Goal: Obtain resource: Obtain resource

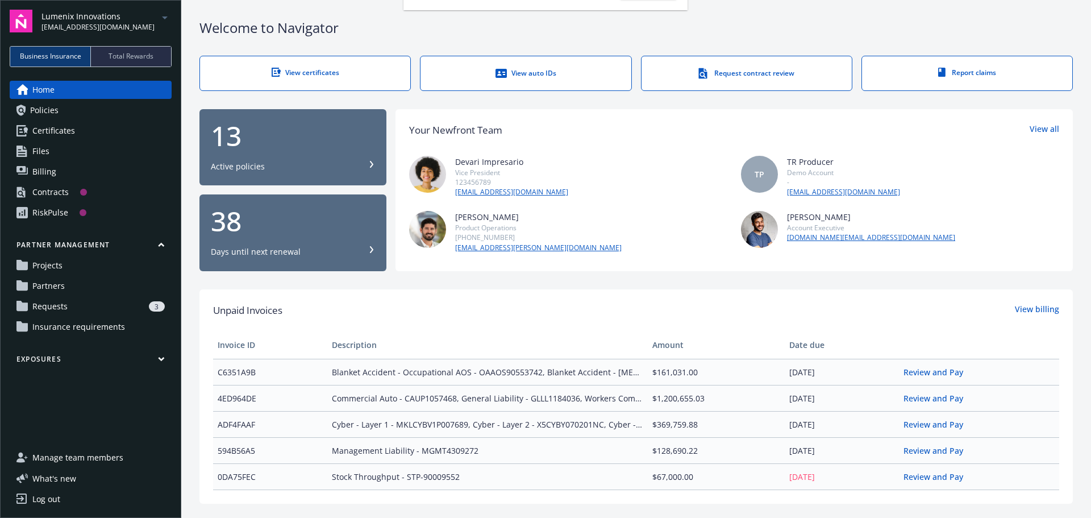
click at [140, 51] on div "Total Rewards" at bounding box center [131, 57] width 80 height 20
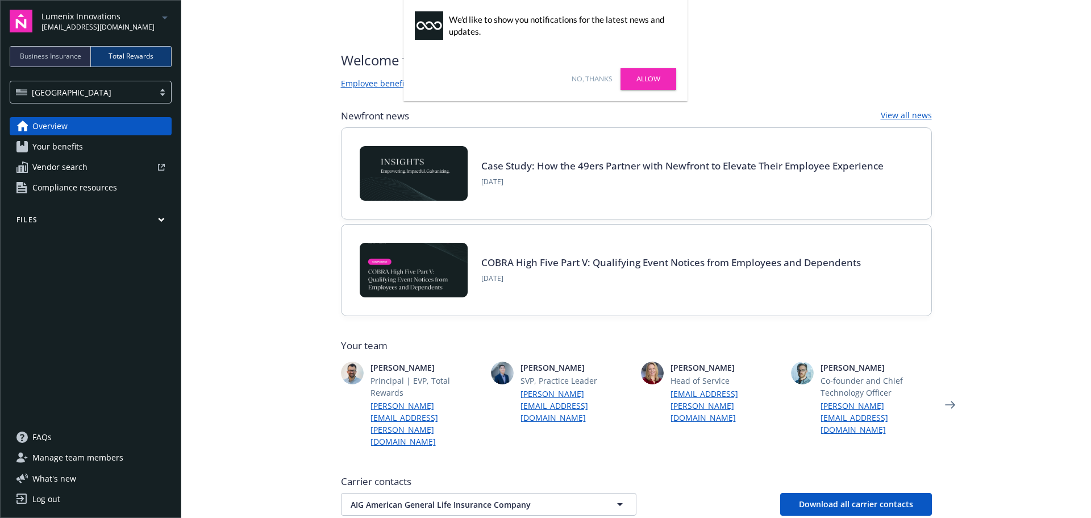
click at [644, 81] on link "Allow" at bounding box center [648, 79] width 56 height 22
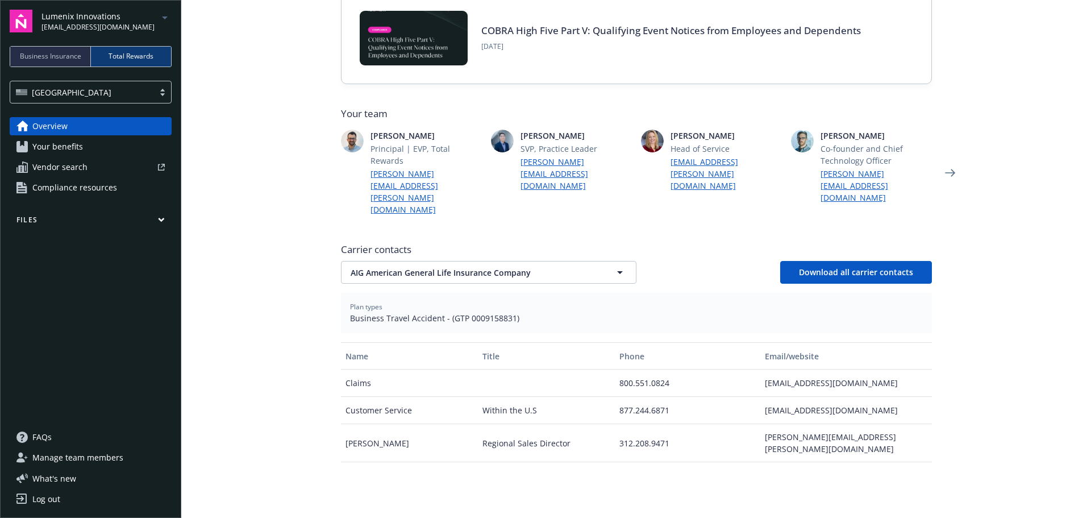
scroll to position [146, 0]
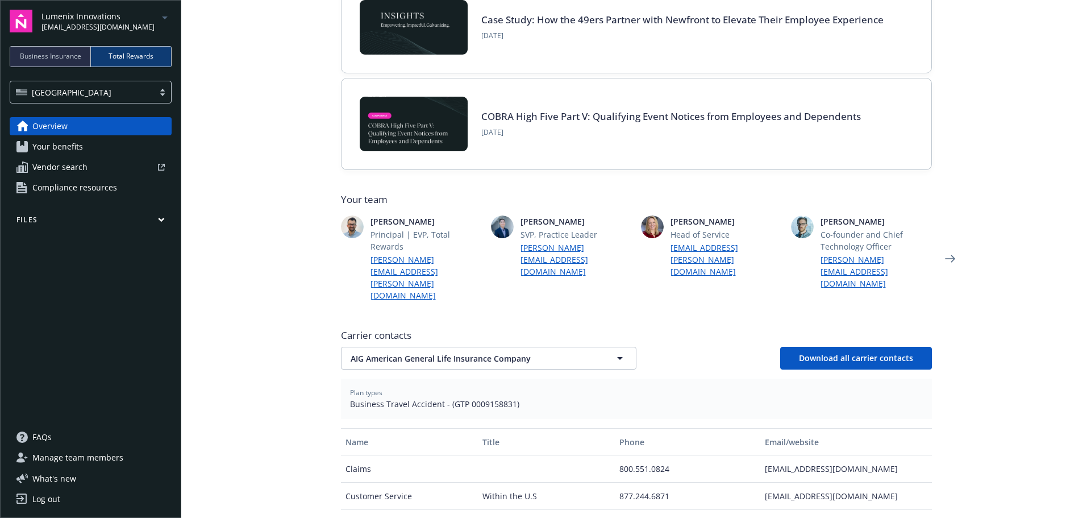
click at [86, 184] on span "Compliance resources" at bounding box center [74, 187] width 85 height 18
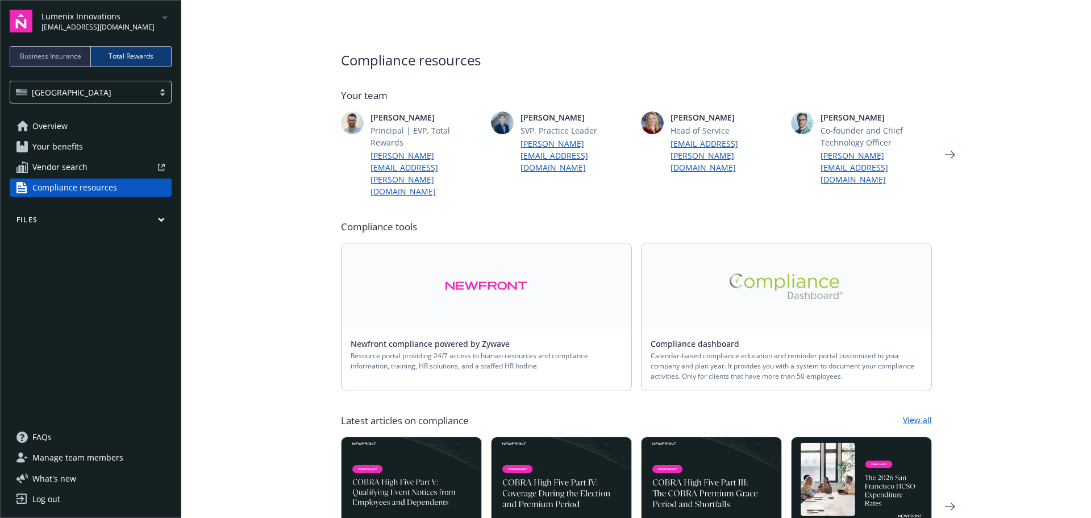
click at [778, 273] on img at bounding box center [787, 286] width 114 height 26
click at [465, 273] on img at bounding box center [486, 286] width 82 height 26
